Goal: Check status: Check status

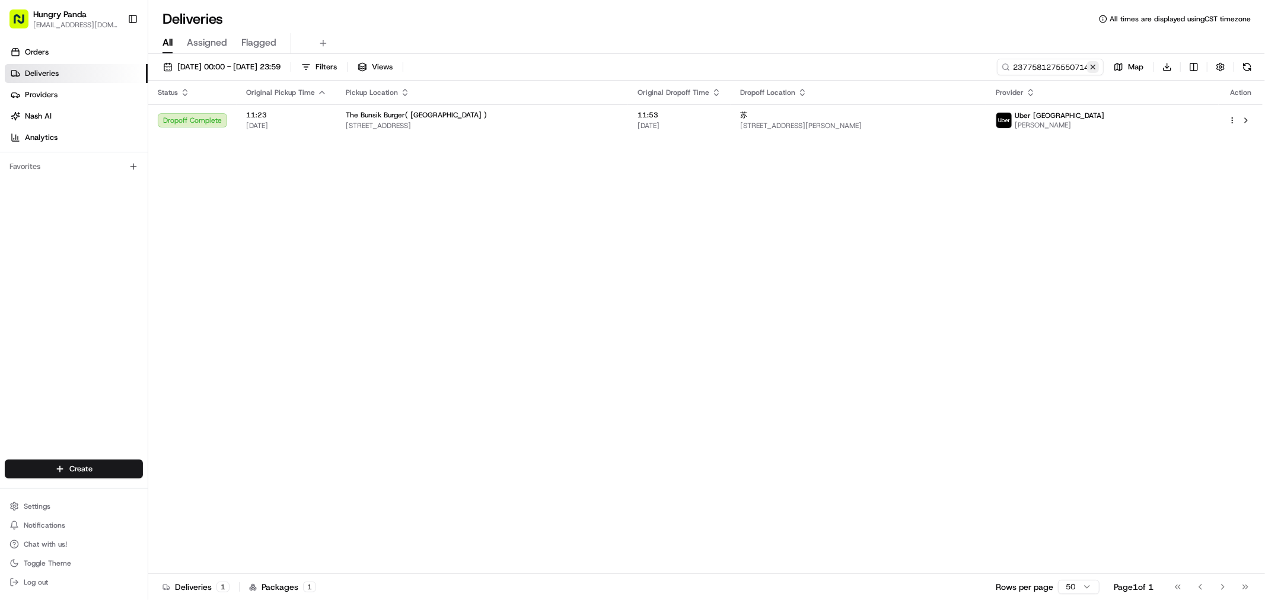
click at [1094, 66] on button at bounding box center [1093, 67] width 12 height 12
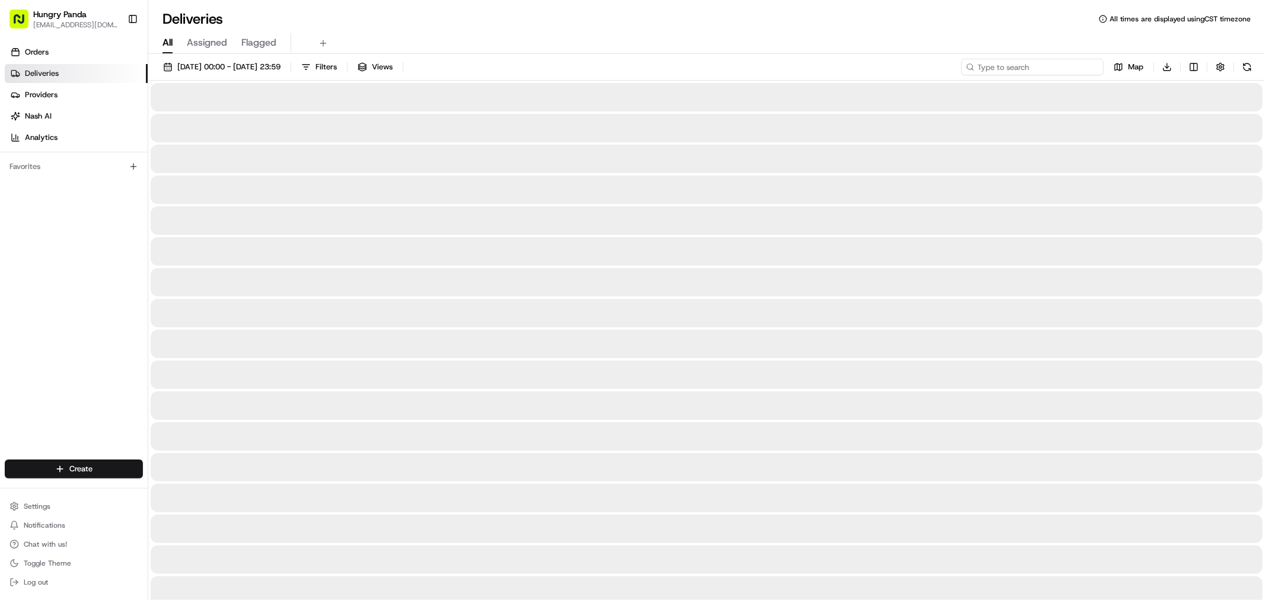
click at [1033, 65] on input at bounding box center [1032, 67] width 142 height 17
paste input "209858723505179832710"
type input "209858723505179832710"
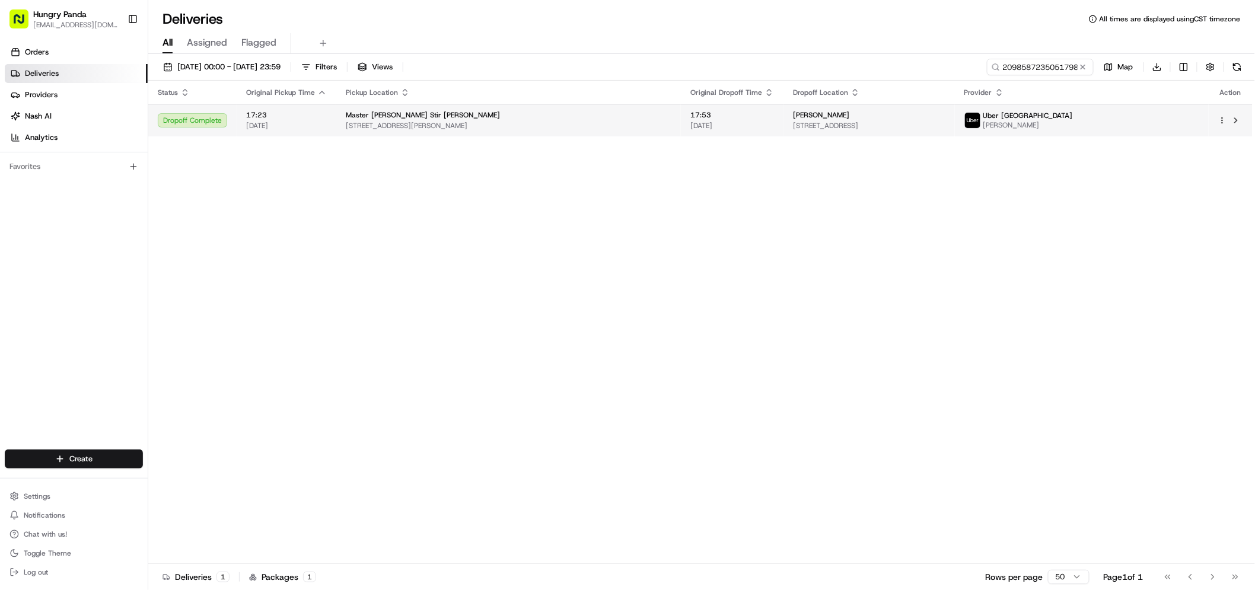
click at [945, 126] on span "[STREET_ADDRESS]" at bounding box center [869, 125] width 152 height 9
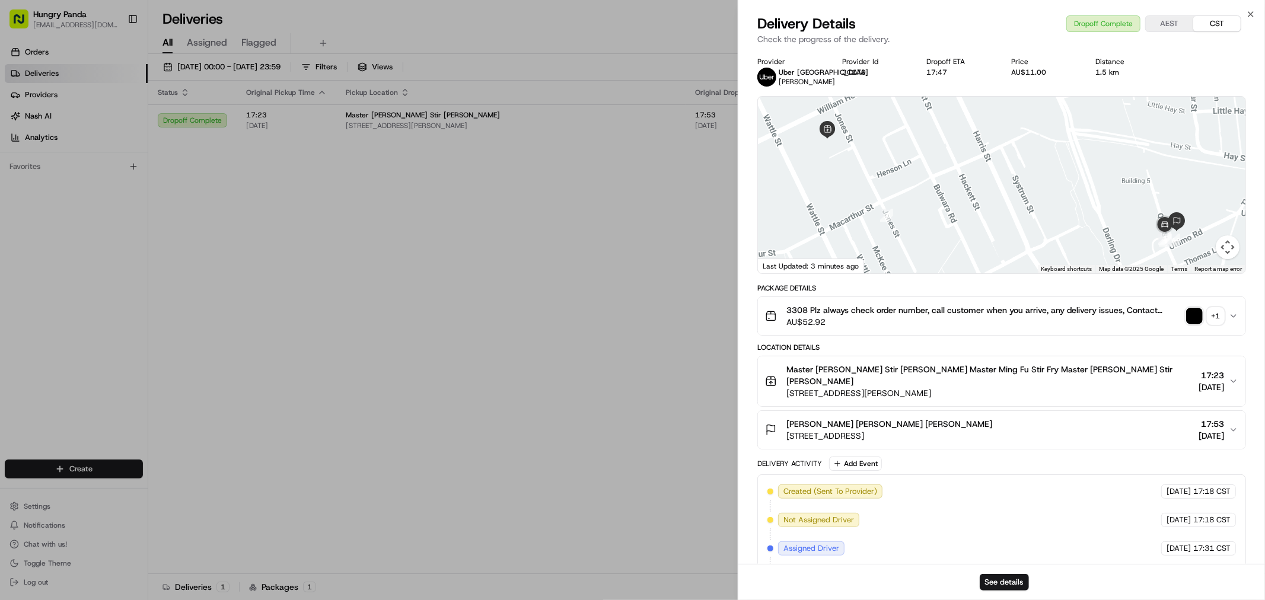
click at [1212, 314] on div "+ 1" at bounding box center [1216, 316] width 17 height 17
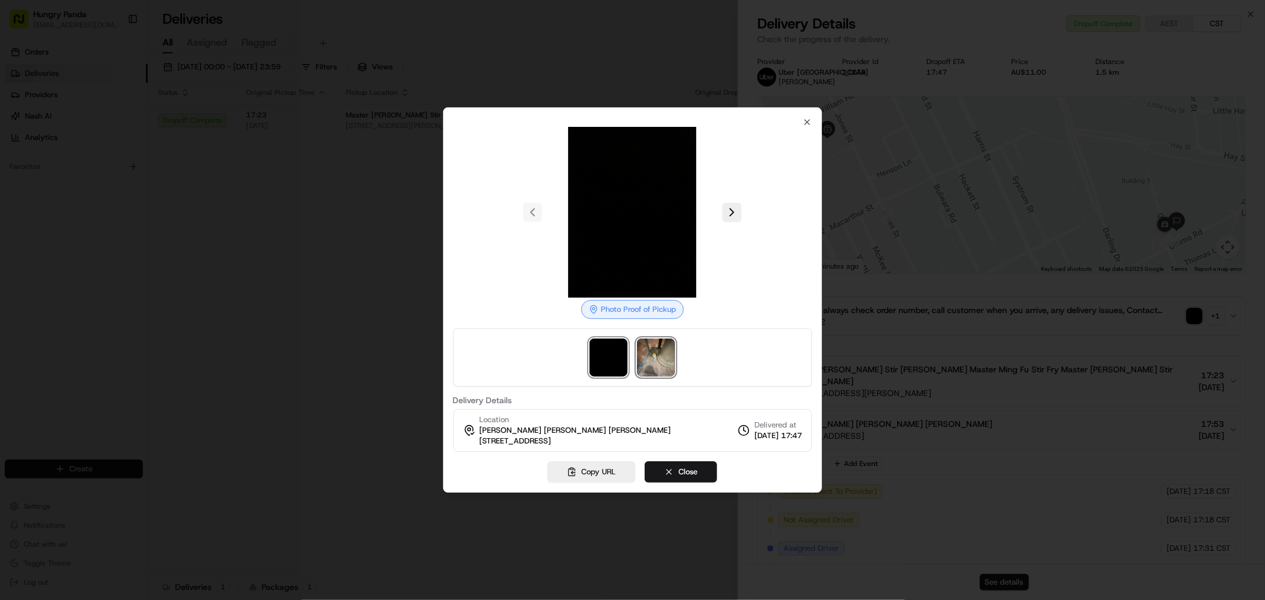
click at [657, 356] on img at bounding box center [656, 358] width 38 height 38
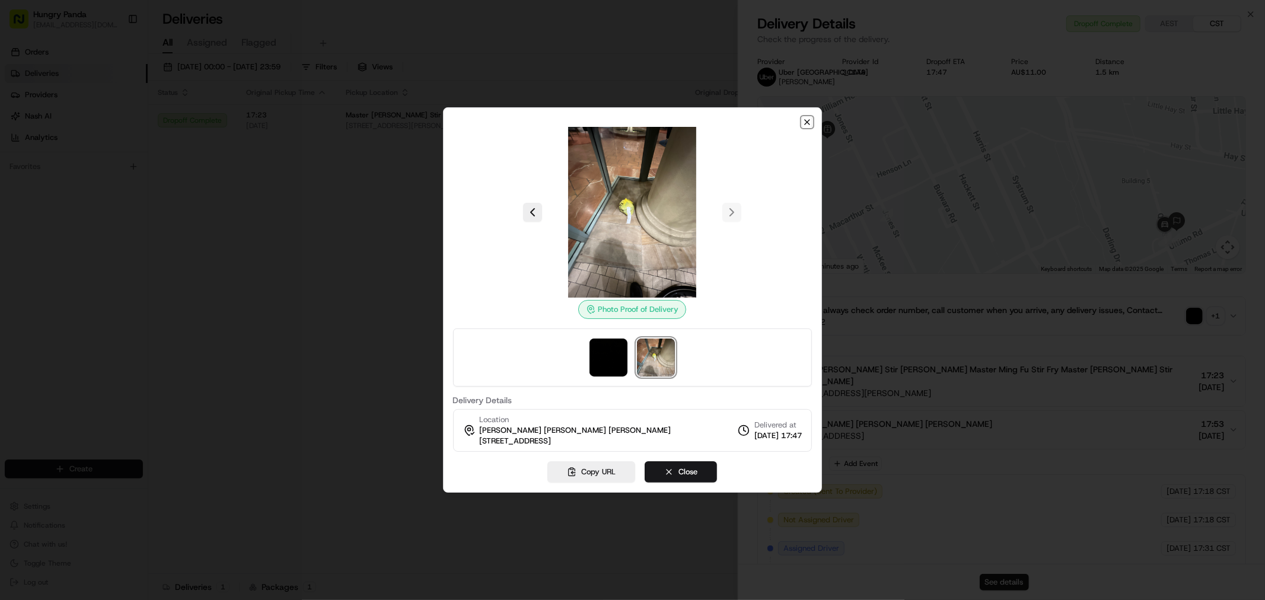
drag, startPoint x: 807, startPoint y: 117, endPoint x: 638, endPoint y: 228, distance: 202.0
click at [807, 117] on icon "button" at bounding box center [807, 121] width 9 height 9
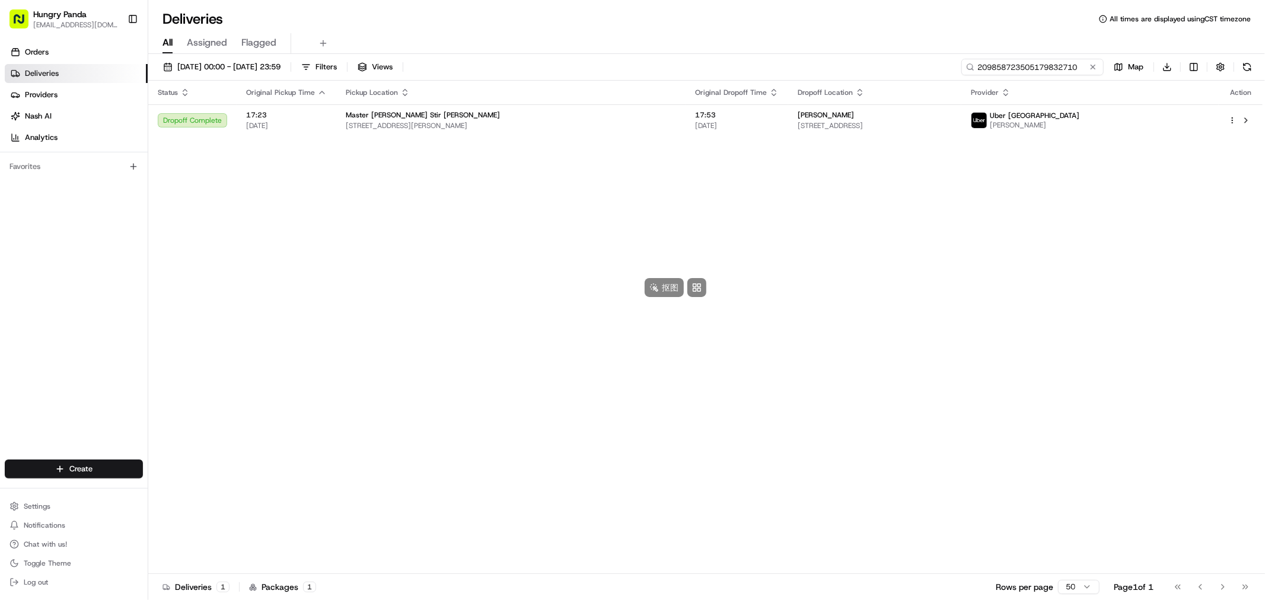
click at [1044, 63] on input "209858723505179832710" at bounding box center [1032, 67] width 142 height 17
click at [1093, 65] on button at bounding box center [1093, 67] width 12 height 12
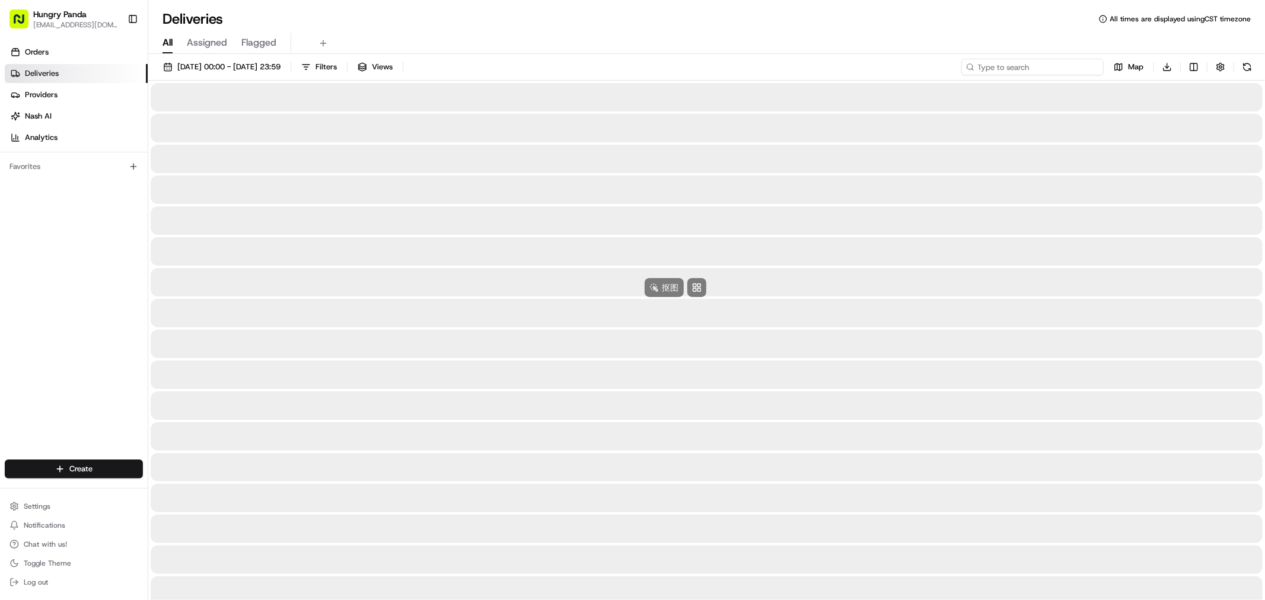
click at [1047, 65] on input at bounding box center [1032, 67] width 142 height 17
paste input "4391551355559727611954"
type input "4391551355559727611954"
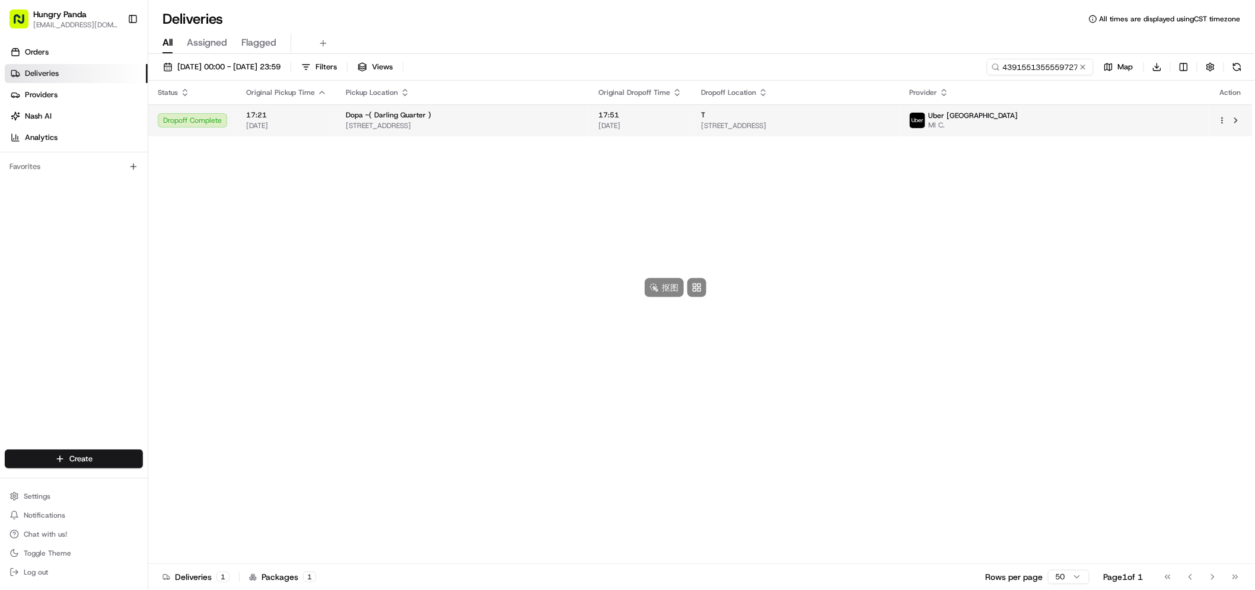
click at [890, 116] on div "T" at bounding box center [795, 114] width 189 height 9
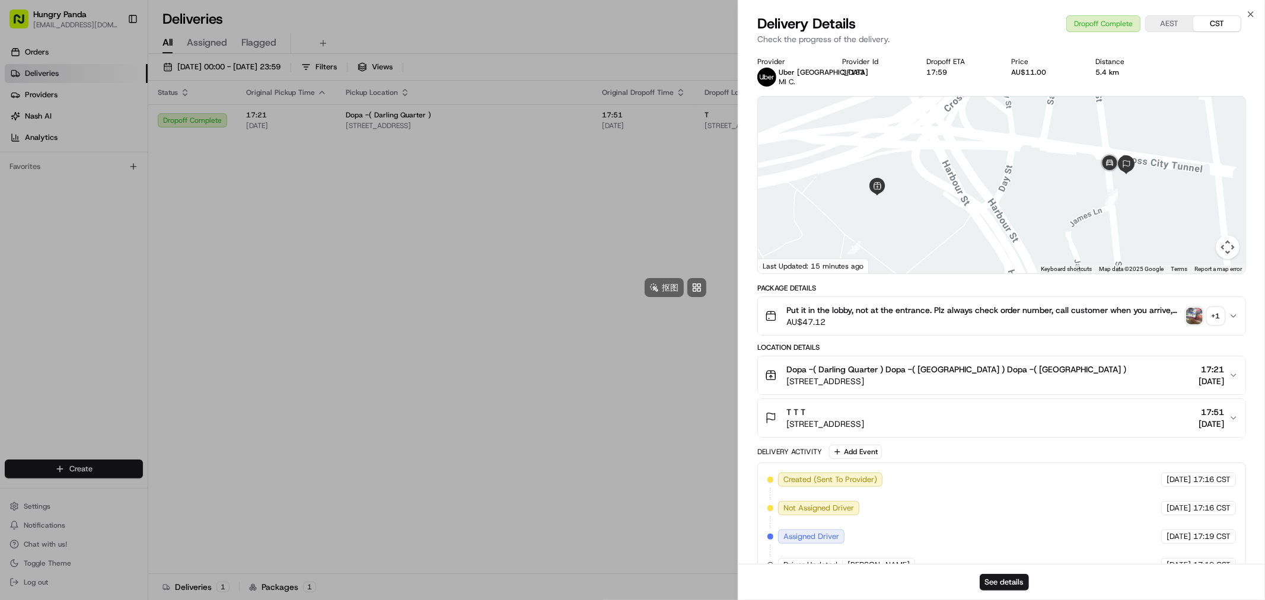
click at [1213, 317] on div "+ 1" at bounding box center [1216, 316] width 17 height 17
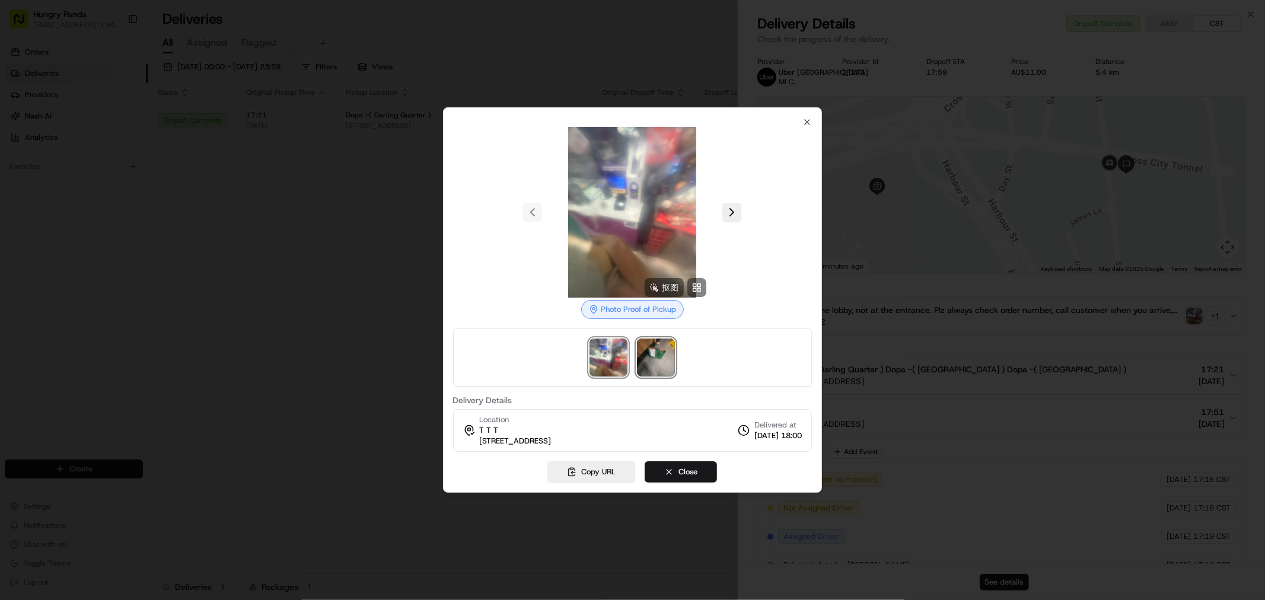
click at [655, 365] on img at bounding box center [656, 358] width 38 height 38
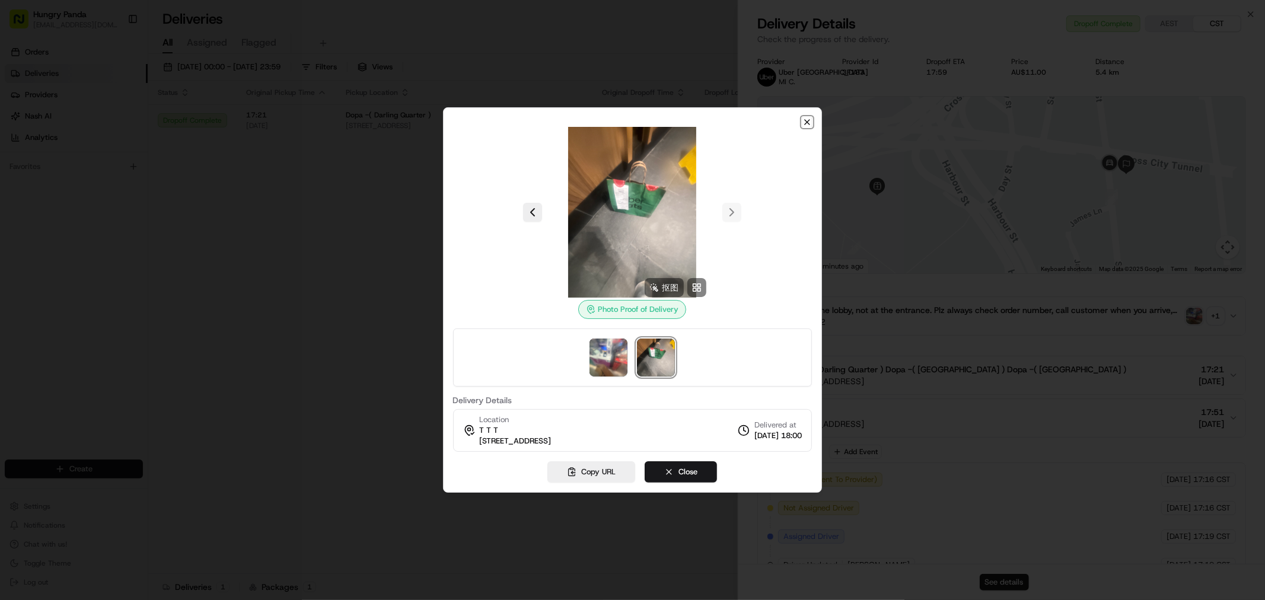
click at [809, 120] on icon "button" at bounding box center [807, 122] width 5 height 5
